Goal: Find specific page/section: Find specific page/section

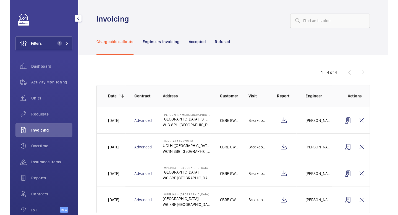
scroll to position [28, 0]
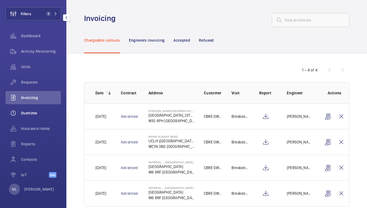
click at [39, 109] on div "Overtime" at bounding box center [33, 113] width 55 height 13
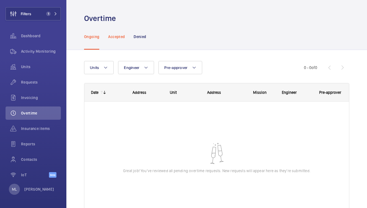
click at [120, 39] on p "Accepted" at bounding box center [116, 37] width 17 height 6
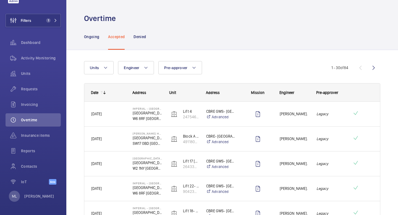
scroll to position [22, 0]
click at [93, 34] on p "Ongoing" at bounding box center [91, 37] width 15 height 6
